Goal: Find specific page/section: Find specific page/section

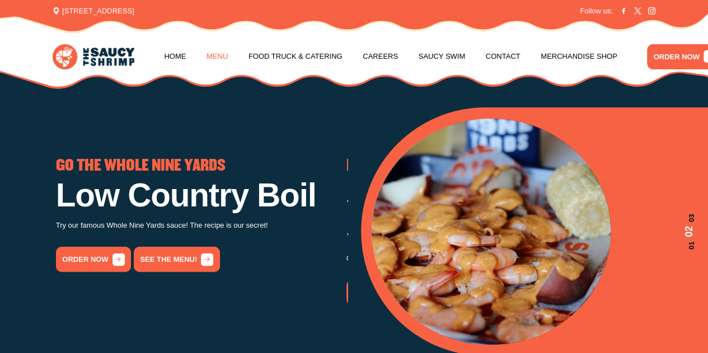
click at [210, 50] on link "Menu" at bounding box center [216, 56] width 21 height 43
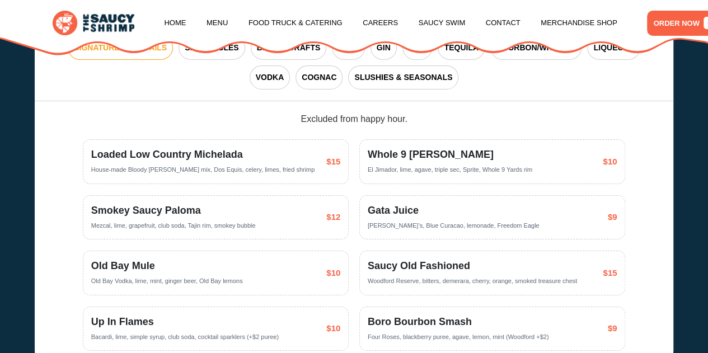
scroll to position [1750, 0]
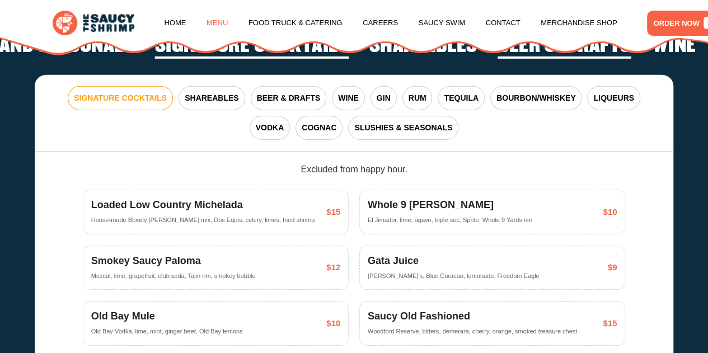
click at [213, 24] on link "Menu" at bounding box center [216, 23] width 21 height 43
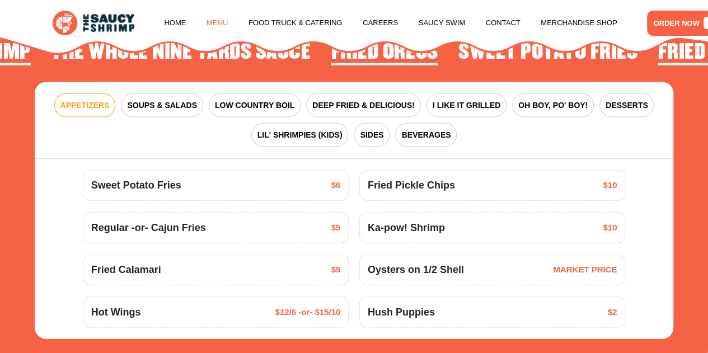
scroll to position [1155, 0]
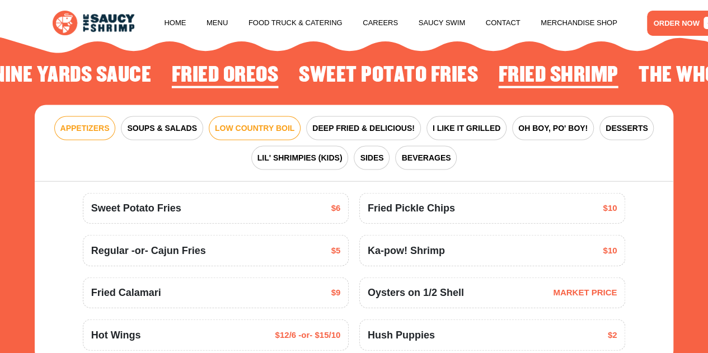
click at [273, 134] on span "LOW COUNTRY BOIL" at bounding box center [254, 129] width 79 height 12
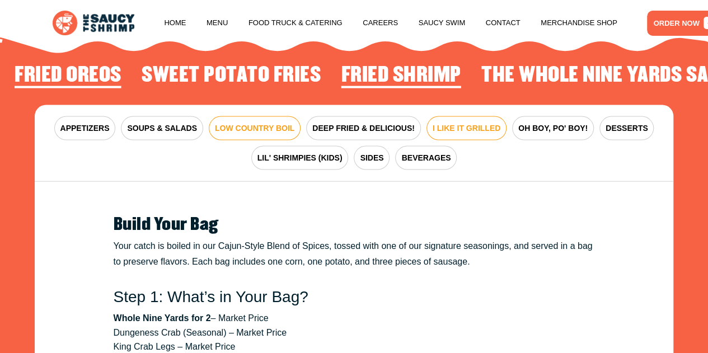
click at [460, 131] on button "I LIKE IT GRILLED" at bounding box center [466, 128] width 80 height 24
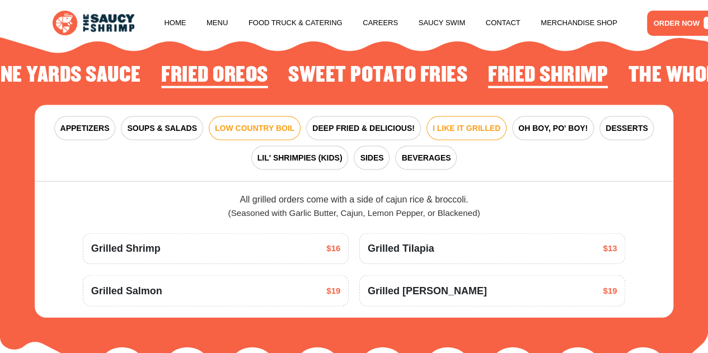
click at [247, 134] on span "LOW COUNTRY BOIL" at bounding box center [254, 129] width 79 height 12
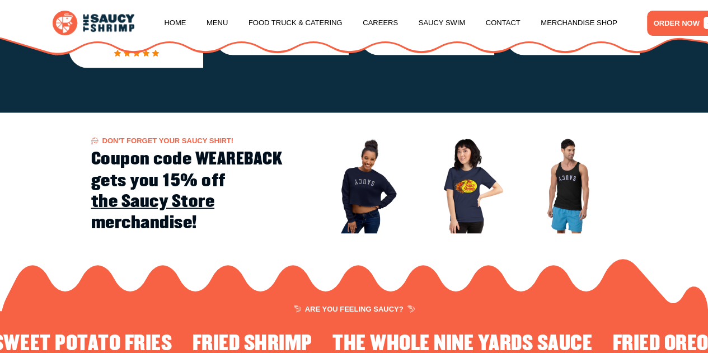
scroll to position [862, 0]
